Goal: Task Accomplishment & Management: Use online tool/utility

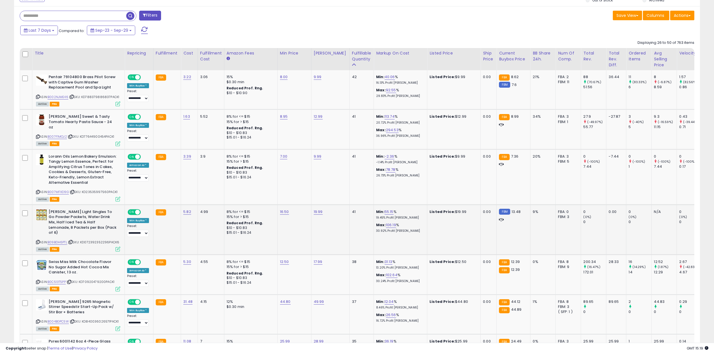
scroll to position [262, 0]
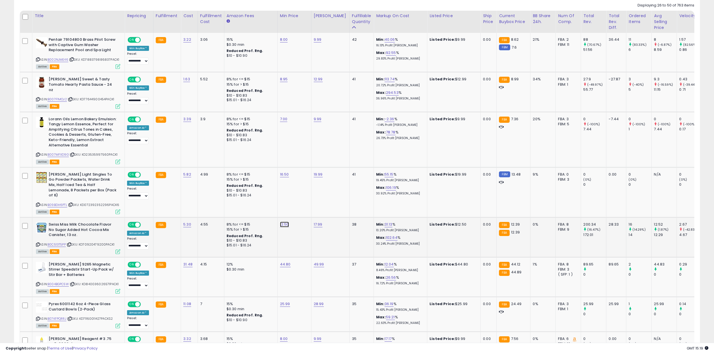
click at [284, 222] on link "12.50" at bounding box center [284, 225] width 9 height 6
type input "*****"
click button "submit" at bounding box center [299, 200] width 10 height 8
click at [285, 262] on link "44.80" at bounding box center [285, 265] width 11 height 6
click at [313, 241] on icon "button" at bounding box center [311, 238] width 3 height 3
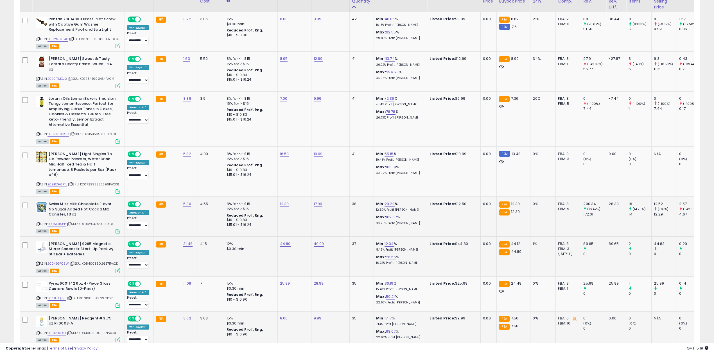
scroll to position [299, 0]
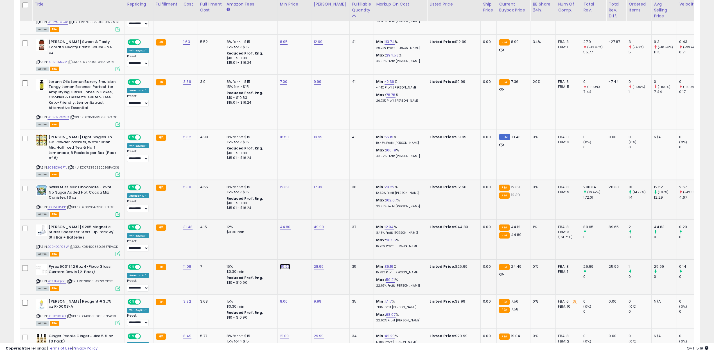
click at [287, 264] on link "25.99" at bounding box center [285, 267] width 10 height 6
drag, startPoint x: 285, startPoint y: 234, endPoint x: 213, endPoint y: 239, distance: 72.7
click at [213, 239] on tr "**********" at bounding box center [452, 240] width 864 height 40
click at [316, 244] on button "button" at bounding box center [311, 241] width 10 height 8
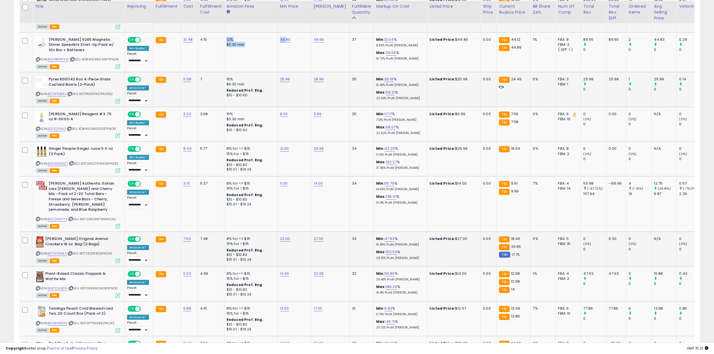
scroll to position [562, 0]
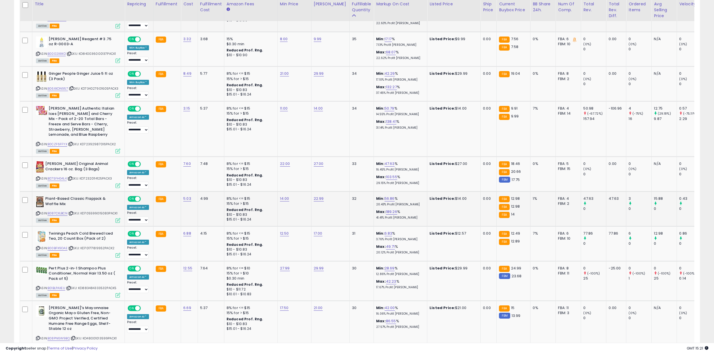
click at [279, 192] on td "14.00" at bounding box center [294, 209] width 34 height 35
click at [289, 196] on div "14.00" at bounding box center [293, 198] width 27 height 5
click at [281, 196] on link "14.00" at bounding box center [284, 199] width 9 height 6
drag, startPoint x: 281, startPoint y: 174, endPoint x: 206, endPoint y: 173, distance: 75.0
click at [206, 173] on tbody "**********" at bounding box center [452, 240] width 864 height 1014
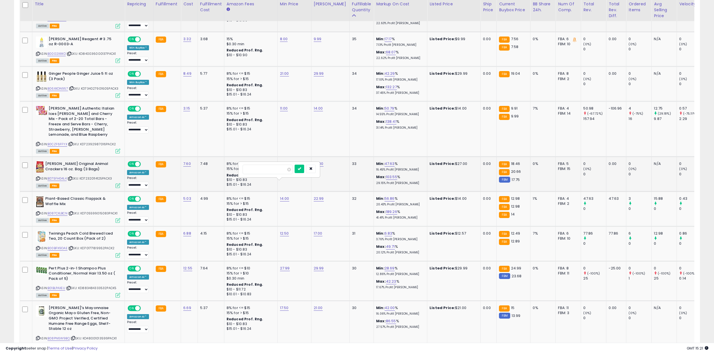
type input "*****"
click button "submit" at bounding box center [299, 169] width 10 height 8
click at [272, 228] on td "8% for <= $15 15% for > $15 Reduced Prof. Rng. $10 - $10.83 $15.01 - $16.24" at bounding box center [250, 243] width 53 height 35
click at [287, 231] on link "12.50" at bounding box center [284, 234] width 9 height 6
type input "**"
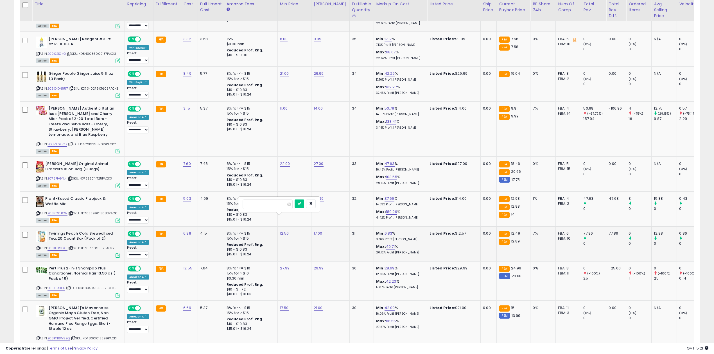
click button "submit" at bounding box center [299, 203] width 10 height 8
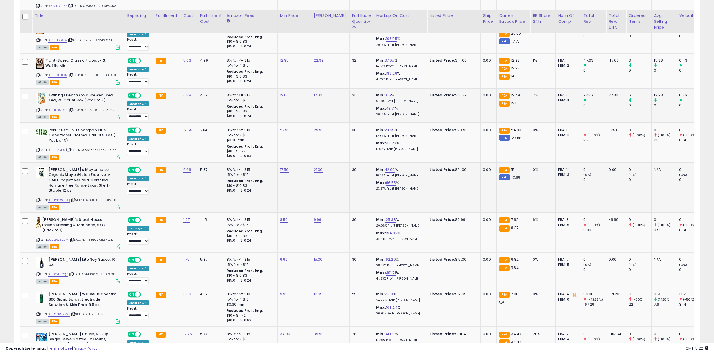
scroll to position [712, 0]
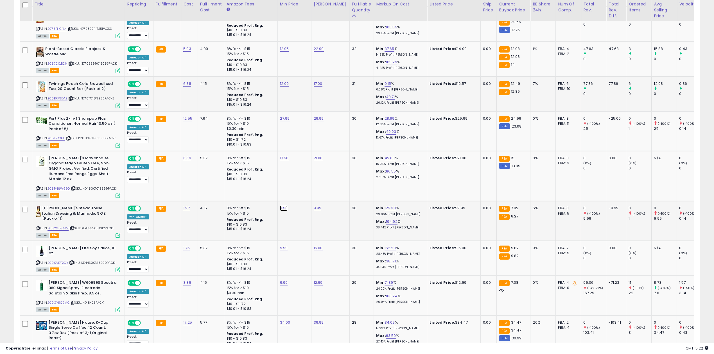
click at [284, 205] on link "8.50" at bounding box center [284, 208] width 8 height 6
type input "***"
click button "submit" at bounding box center [299, 178] width 10 height 8
click at [280, 245] on link "9.99" at bounding box center [284, 248] width 8 height 6
type input "****"
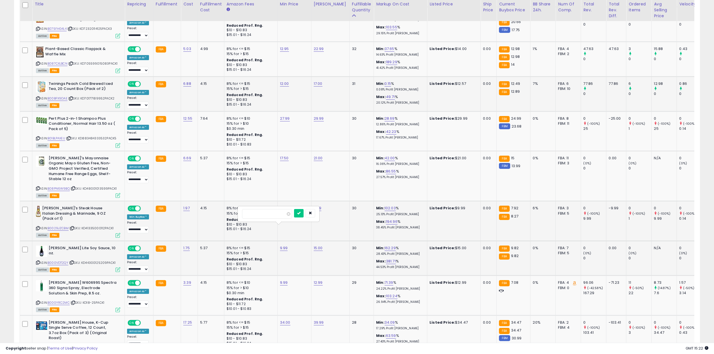
click button "submit" at bounding box center [299, 213] width 10 height 8
click at [66, 300] on link "B00GYRC2MC" at bounding box center [58, 302] width 22 height 5
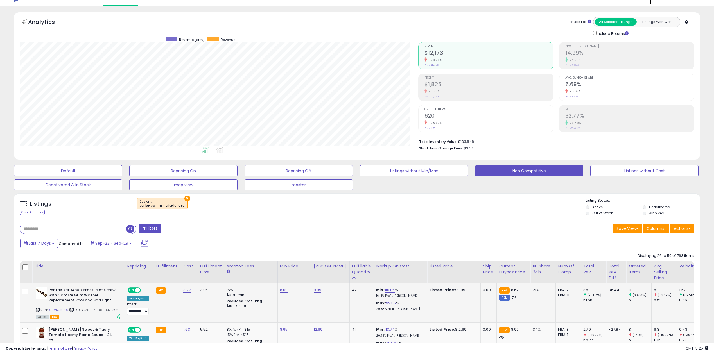
scroll to position [0, 0]
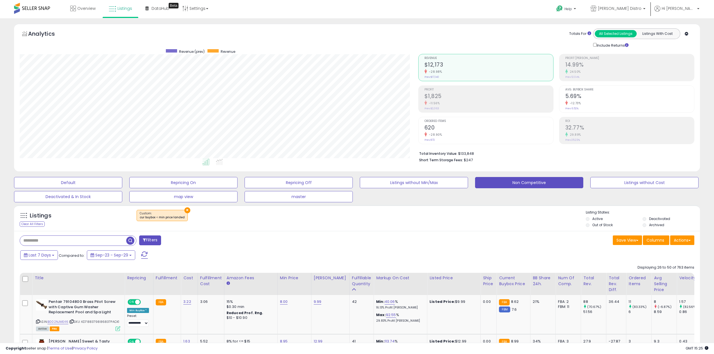
drag, startPoint x: 390, startPoint y: 280, endPoint x: 378, endPoint y: 277, distance: 12.3
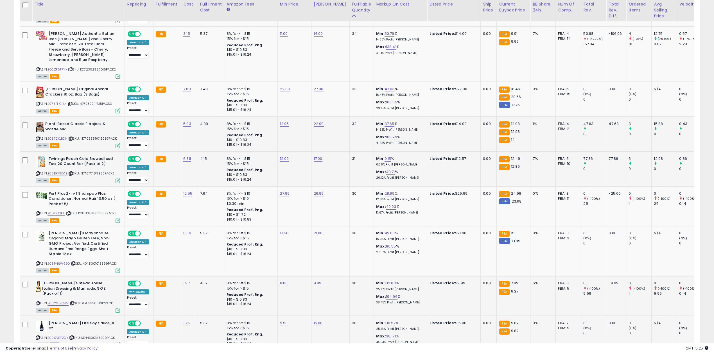
click at [404, 141] on p "41.42% Profit [PERSON_NAME]" at bounding box center [399, 143] width 47 height 4
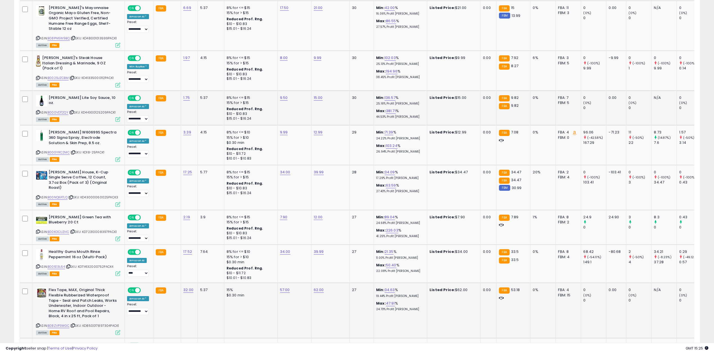
drag, startPoint x: 456, startPoint y: 292, endPoint x: 453, endPoint y: 292, distance: 3.4
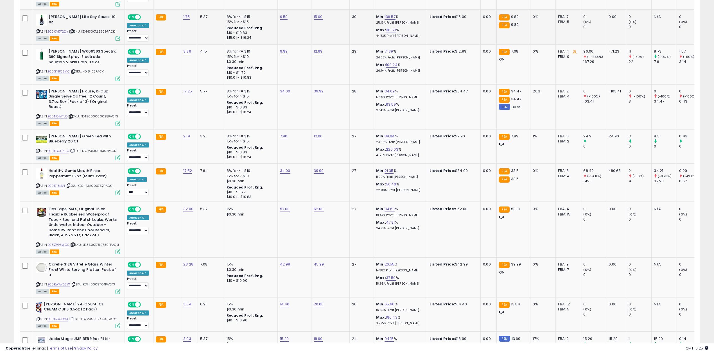
scroll to position [986, 0]
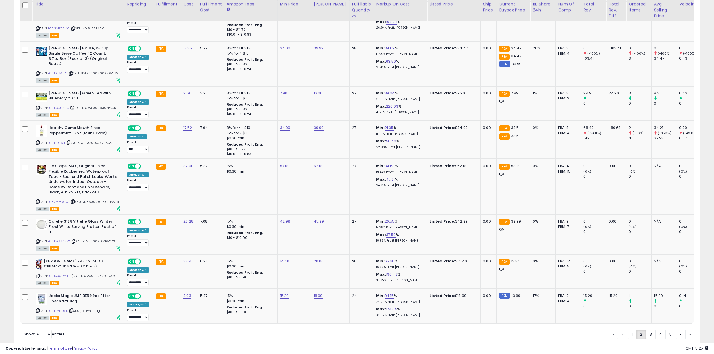
click at [630, 330] on link "1" at bounding box center [632, 335] width 8 height 10
click at [630, 330] on div "« ‹ 1 2 3 4 5 › »" at bounding box center [650, 335] width 85 height 11
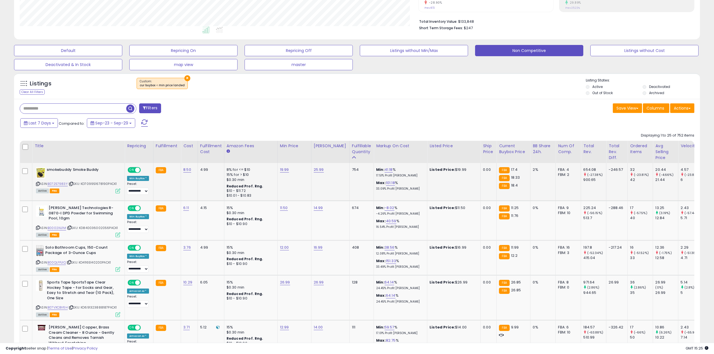
scroll to position [150, 0]
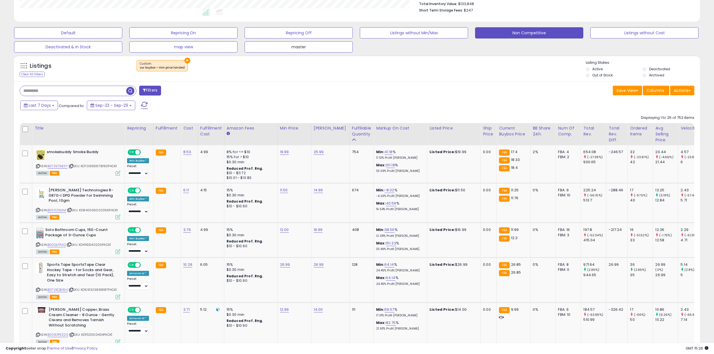
drag, startPoint x: 301, startPoint y: 48, endPoint x: 465, endPoint y: 172, distance: 206.4
click at [301, 48] on button "master" at bounding box center [298, 46] width 108 height 11
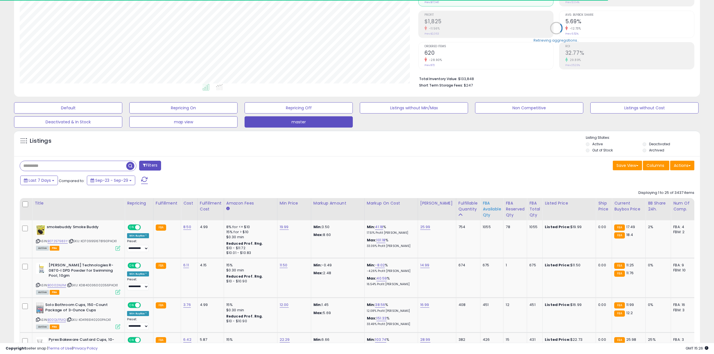
scroll to position [115, 398]
drag, startPoint x: 508, startPoint y: 206, endPoint x: 508, endPoint y: 211, distance: 5.3
click at [508, 206] on div "FBA Reserved Qty" at bounding box center [514, 209] width 19 height 18
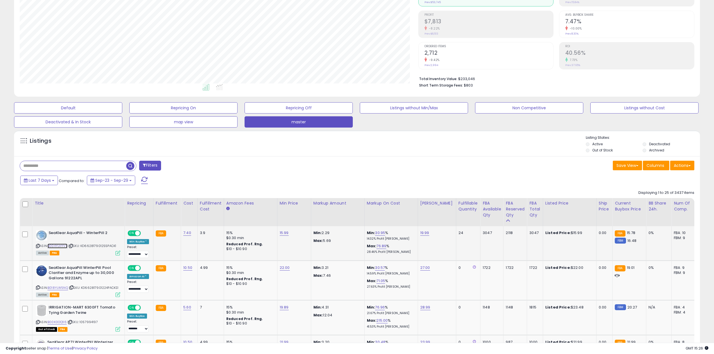
click at [62, 247] on link "B004YLHYVY" at bounding box center [57, 246] width 20 height 5
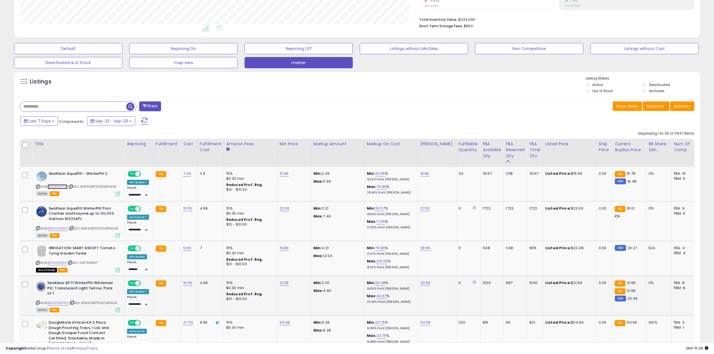
scroll to position [150, 0]
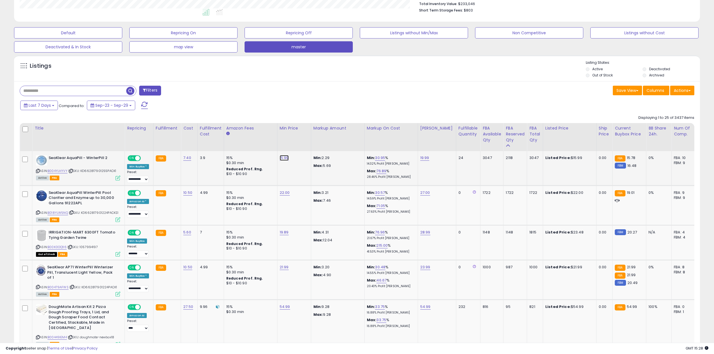
click at [285, 157] on link "15.99" at bounding box center [284, 158] width 9 height 6
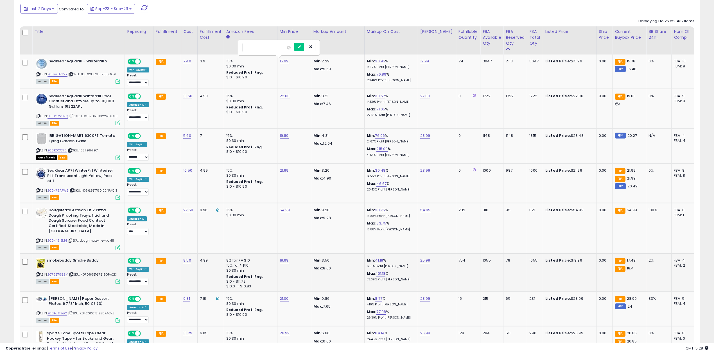
scroll to position [262, 0]
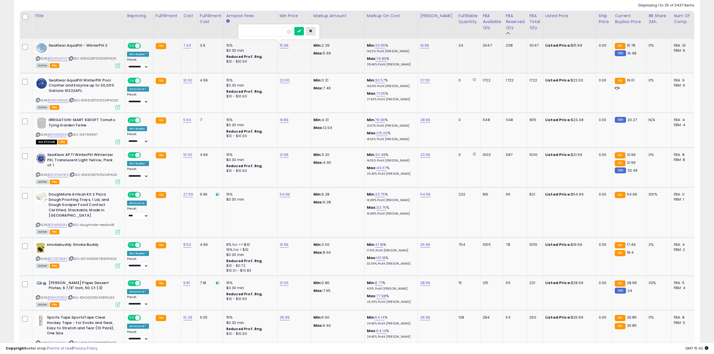
click at [315, 34] on button "button" at bounding box center [311, 31] width 10 height 8
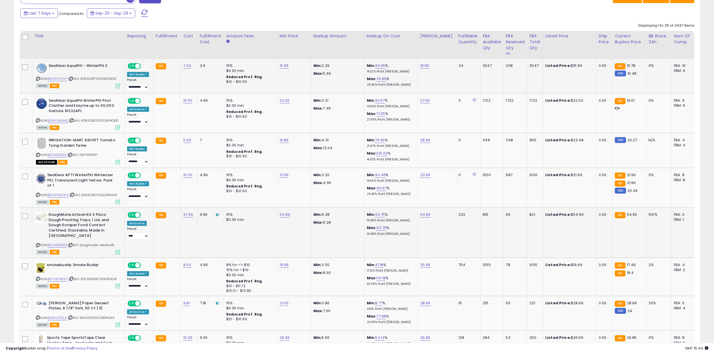
scroll to position [187, 0]
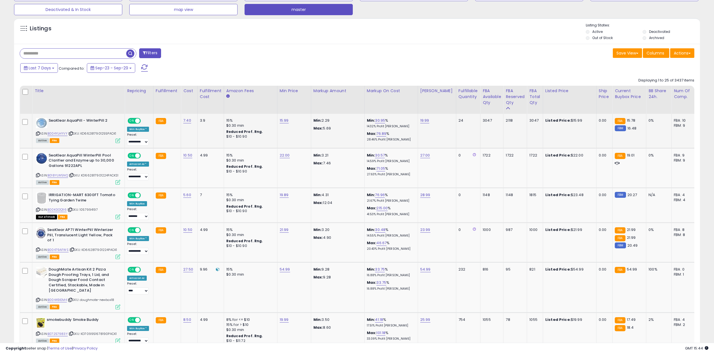
click at [285, 118] on td "15.99" at bounding box center [294, 131] width 34 height 34
click at [284, 122] on link "15.99" at bounding box center [284, 121] width 9 height 6
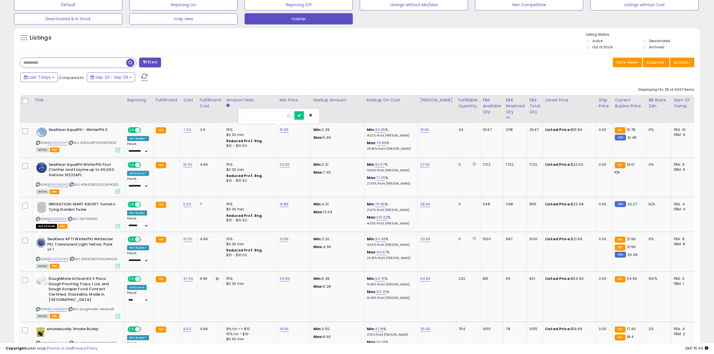
scroll to position [150, 0]
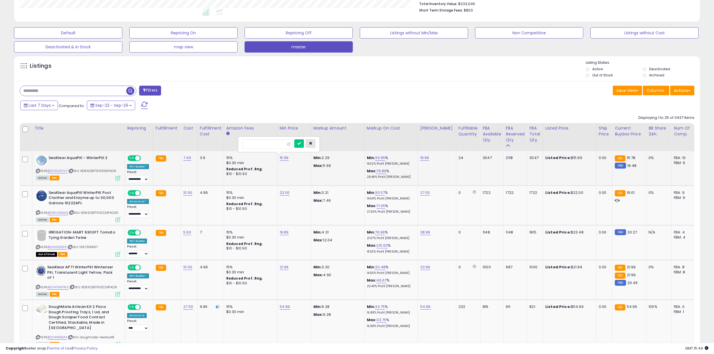
type input "**"
click at [312, 145] on icon "button" at bounding box center [310, 143] width 3 height 3
click at [37, 171] on icon at bounding box center [38, 170] width 4 height 3
click at [285, 158] on link "15.99" at bounding box center [284, 158] width 9 height 6
type input "*****"
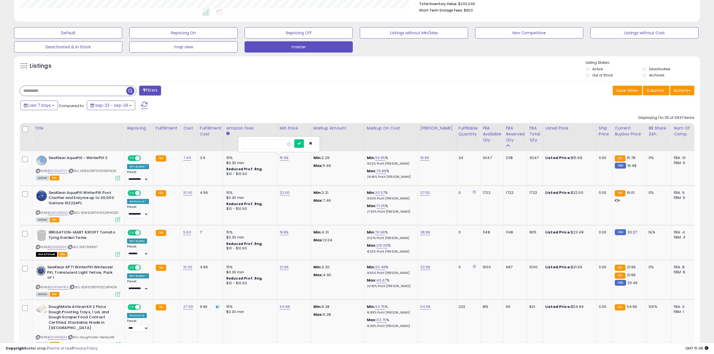
click button "submit" at bounding box center [299, 143] width 10 height 8
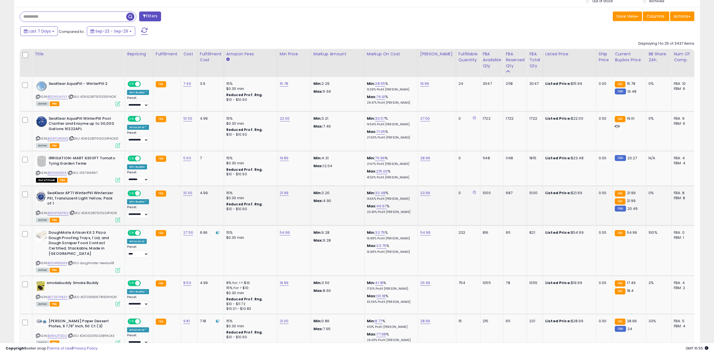
scroll to position [187, 0]
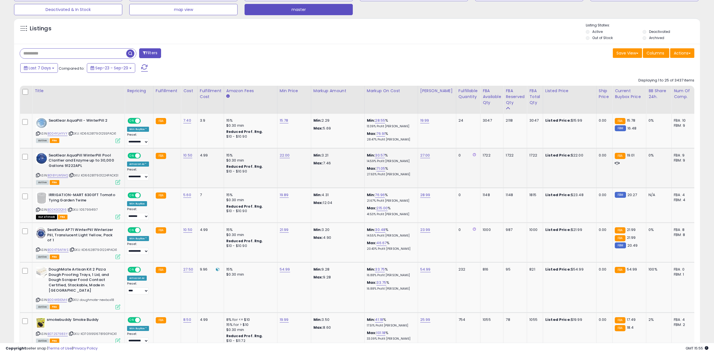
click at [67, 170] on b "SeaKlear AquaPill WinterPill Pool Clarifier and Enzyme up to 30,000 Gallons 912…" at bounding box center [83, 161] width 68 height 17
click at [69, 172] on div "ASIN: B018YLW5NQ | SKU: KD662817901224PACKS1 Active FBA" at bounding box center [78, 168] width 84 height 31
click at [65, 175] on link "B018YLW5NQ" at bounding box center [57, 175] width 21 height 5
click at [285, 154] on link "22.00" at bounding box center [285, 156] width 10 height 6
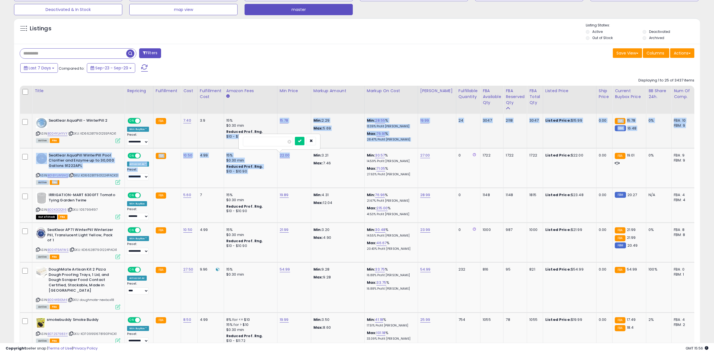
drag, startPoint x: 278, startPoint y: 137, endPoint x: 225, endPoint y: 142, distance: 52.7
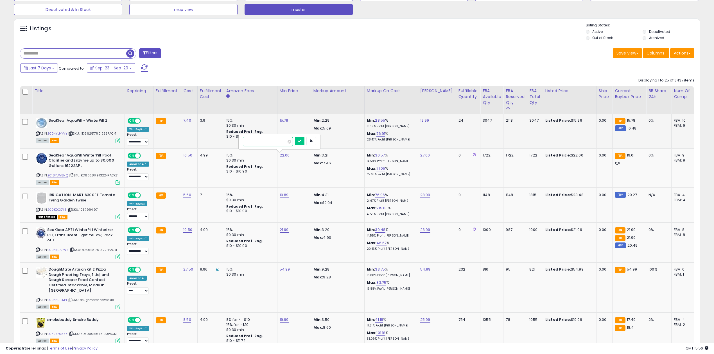
drag, startPoint x: 269, startPoint y: 141, endPoint x: 233, endPoint y: 144, distance: 36.6
type input "**"
click button "submit" at bounding box center [300, 141] width 10 height 8
click at [284, 157] on link "19.00" at bounding box center [284, 156] width 9 height 6
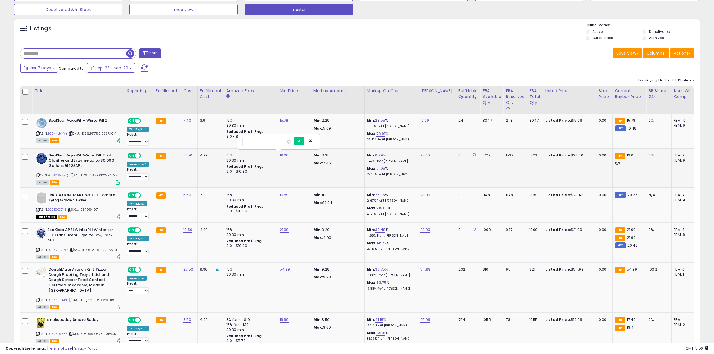
drag, startPoint x: 273, startPoint y: 140, endPoint x: 198, endPoint y: 153, distance: 76.8
click at [198, 153] on tr "**********" at bounding box center [511, 168] width 983 height 40
type input "**"
click button "submit" at bounding box center [299, 141] width 10 height 8
click at [62, 135] on link "B004YLHYVY" at bounding box center [57, 133] width 20 height 5
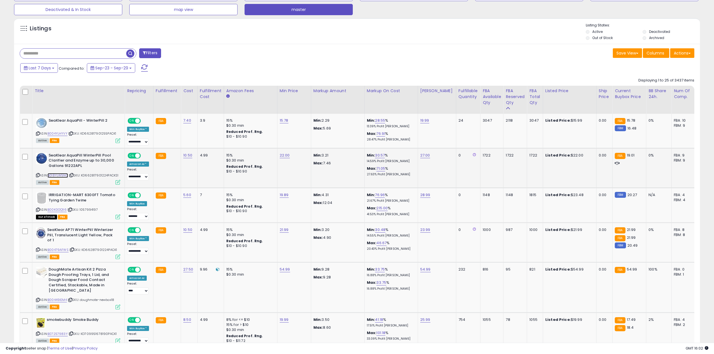
click at [64, 176] on link "B018YLW5NQ" at bounding box center [57, 175] width 21 height 5
drag, startPoint x: 63, startPoint y: 251, endPoint x: 58, endPoint y: 251, distance: 5.1
click at [63, 251] on link "B00479AFWS" at bounding box center [57, 249] width 21 height 5
click at [472, 155] on icon at bounding box center [473, 155] width 3 height 4
click at [472, 154] on icon at bounding box center [473, 155] width 3 height 4
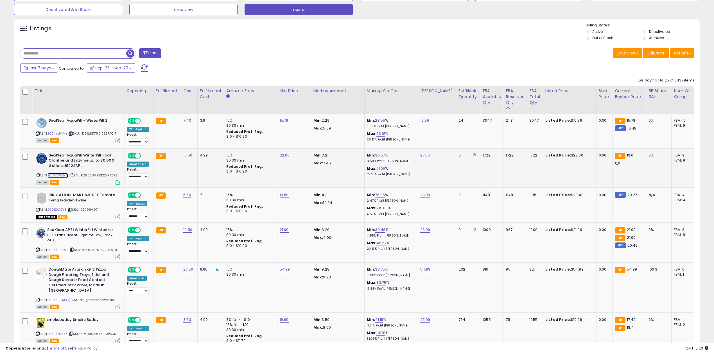
click at [66, 175] on link "B018YLW5NQ" at bounding box center [57, 175] width 21 height 5
